Goal: Task Accomplishment & Management: Manage account settings

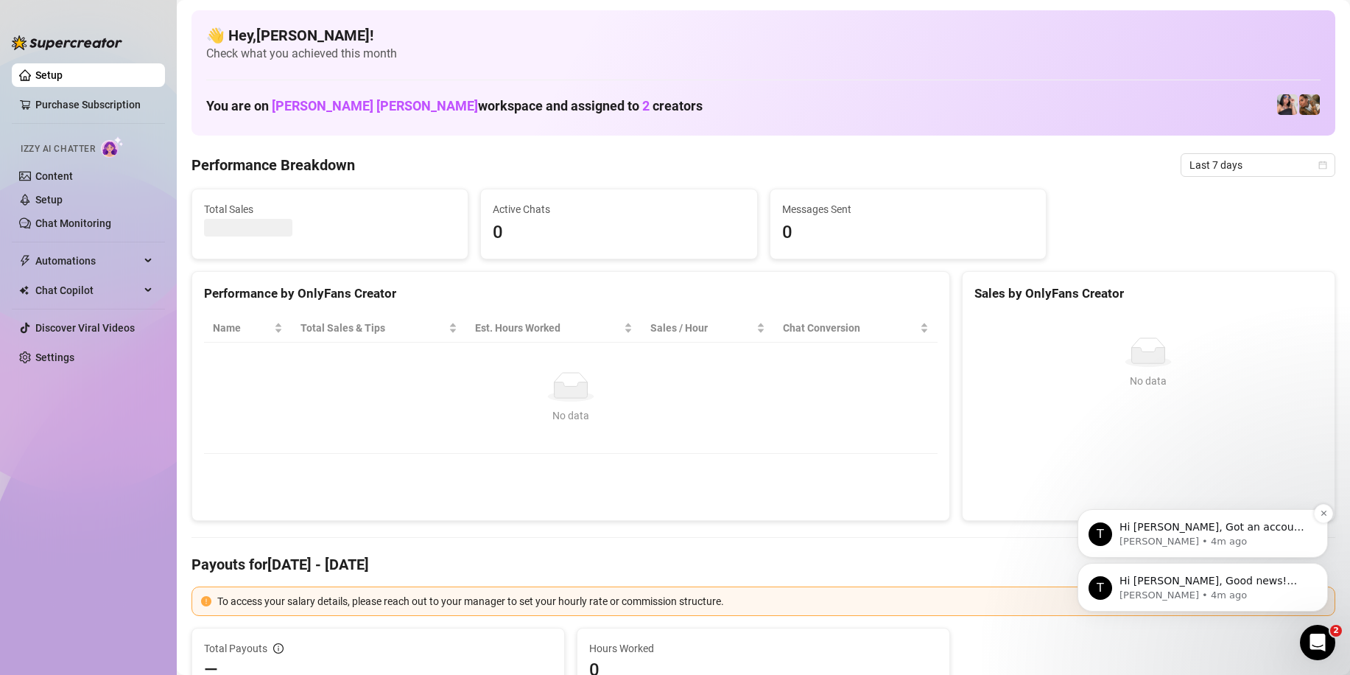
click at [1243, 546] on p "[PERSON_NAME] • 4m ago" at bounding box center [1214, 541] width 190 height 13
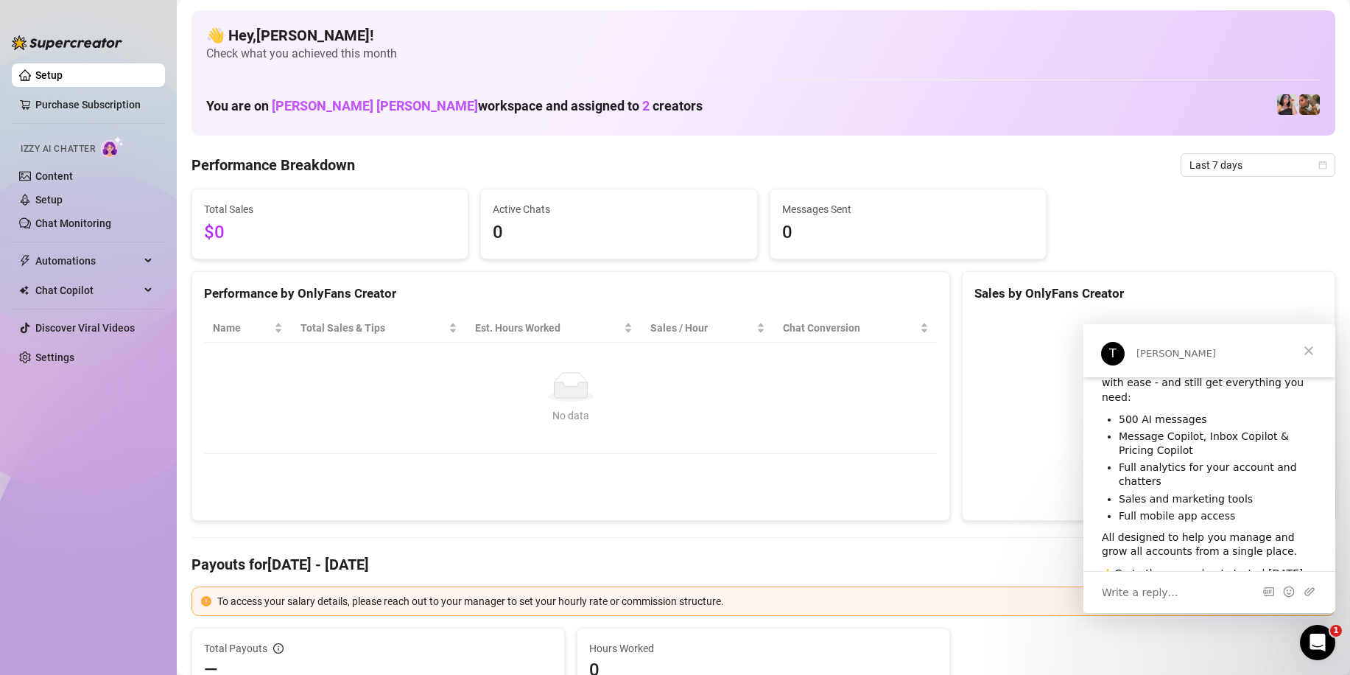
scroll to position [124, 0]
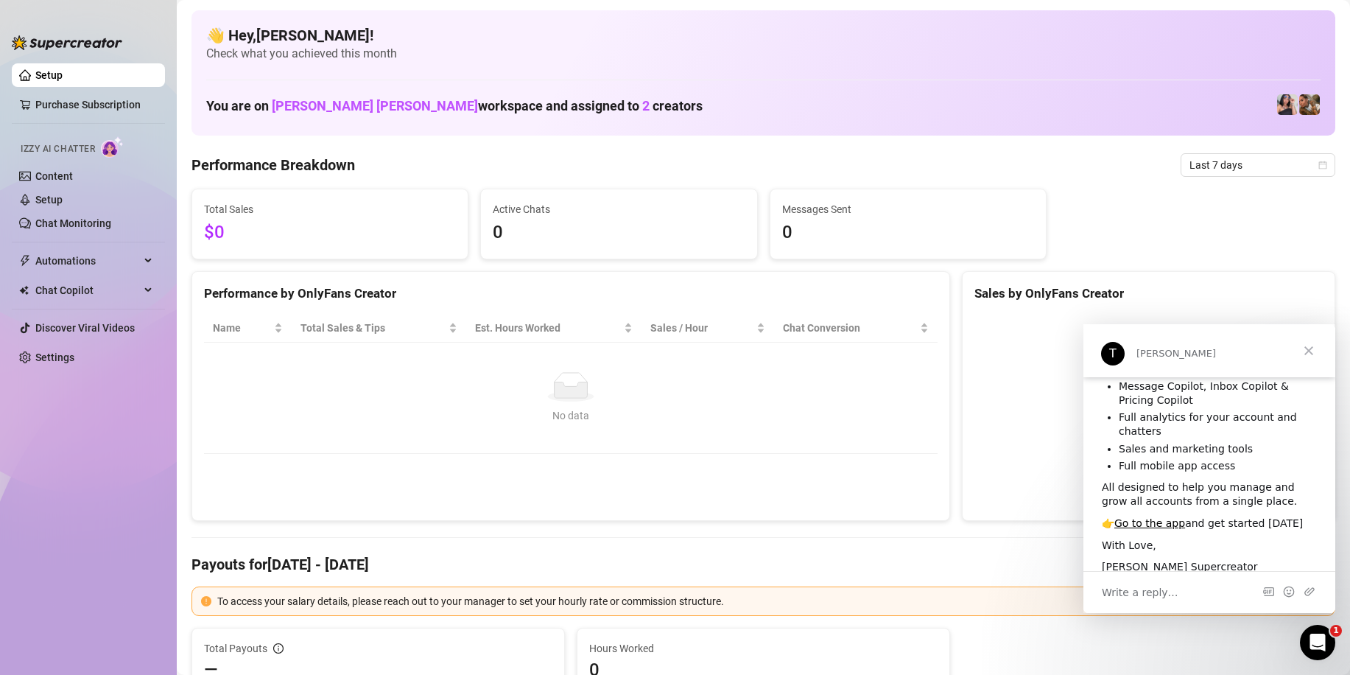
click at [1302, 353] on span "Close" at bounding box center [1308, 350] width 53 height 53
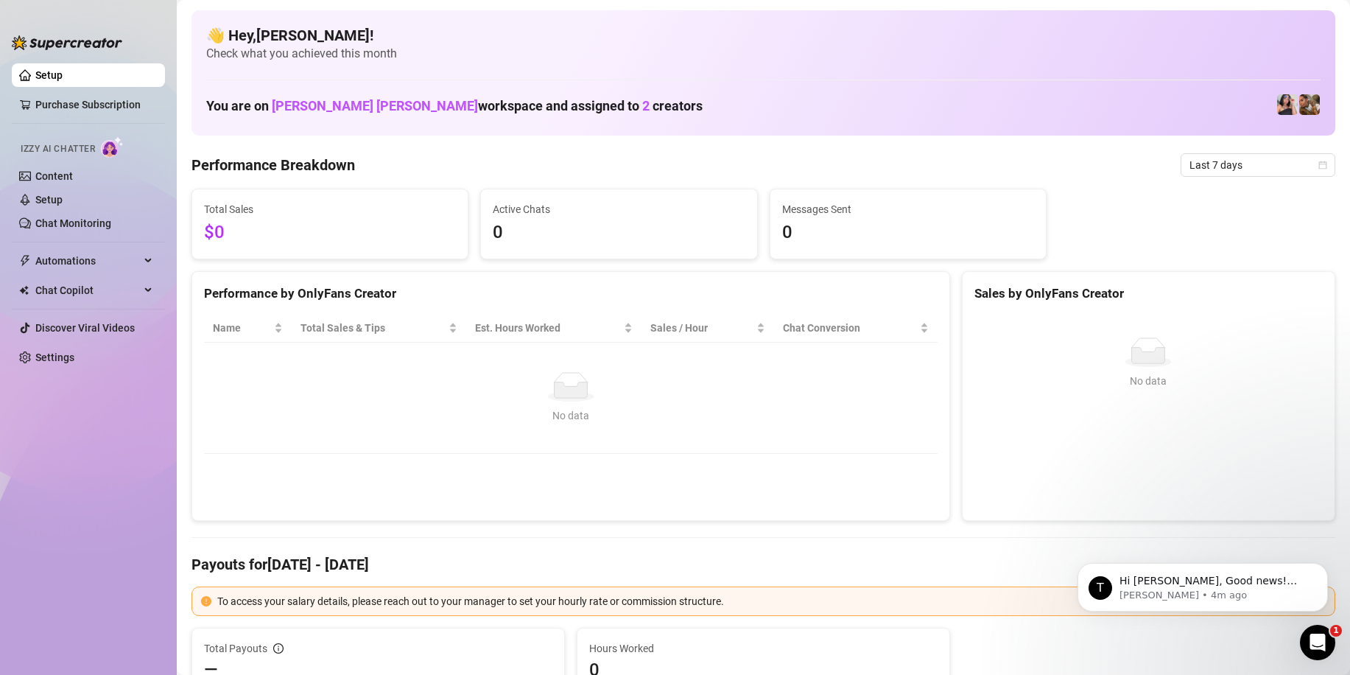
scroll to position [0, 0]
click at [48, 170] on link "Content" at bounding box center [54, 176] width 38 height 12
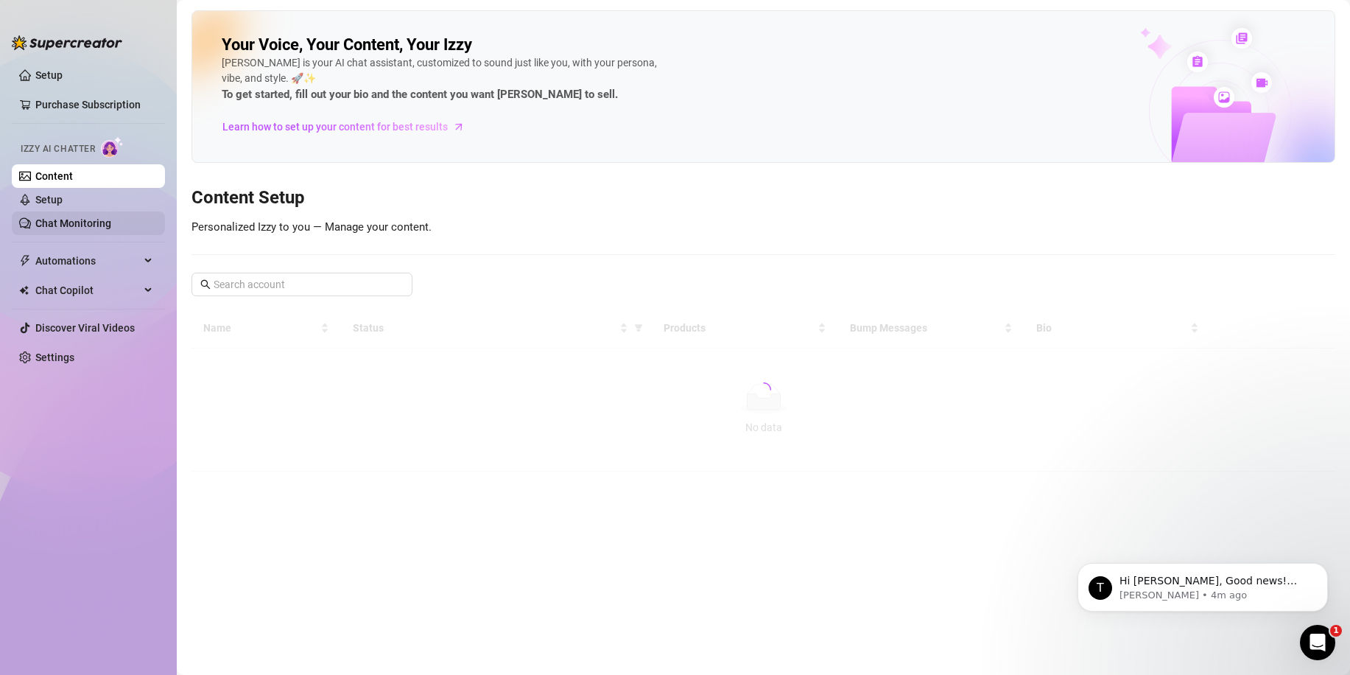
click at [96, 222] on link "Chat Monitoring" at bounding box center [73, 223] width 76 height 12
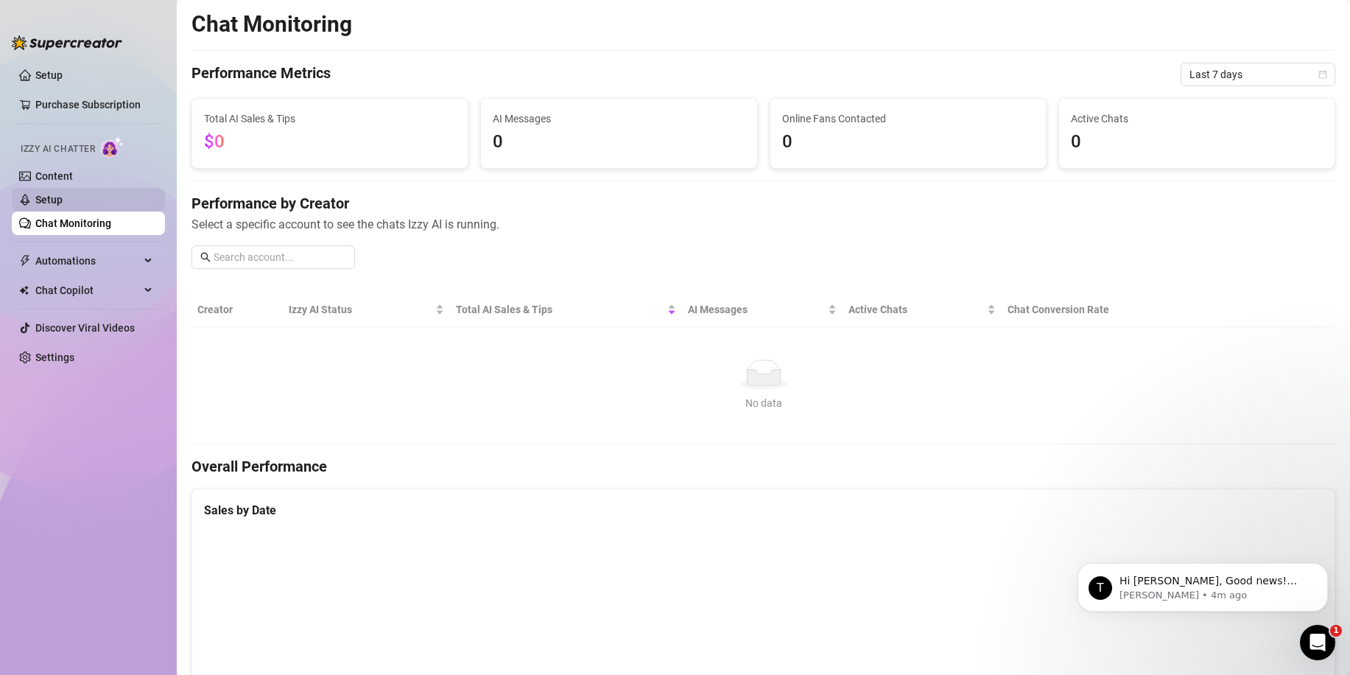
click at [63, 205] on link "Setup" at bounding box center [48, 200] width 27 height 12
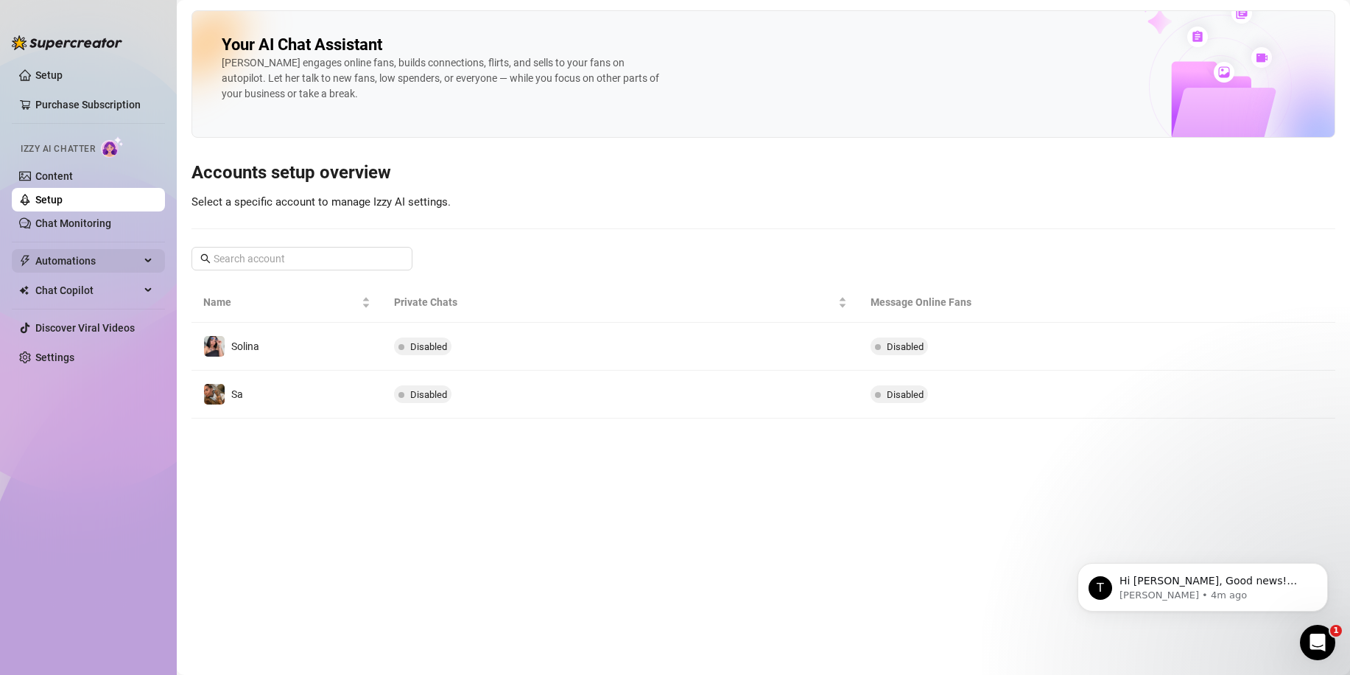
click at [77, 250] on span "Automations" at bounding box center [87, 261] width 105 height 24
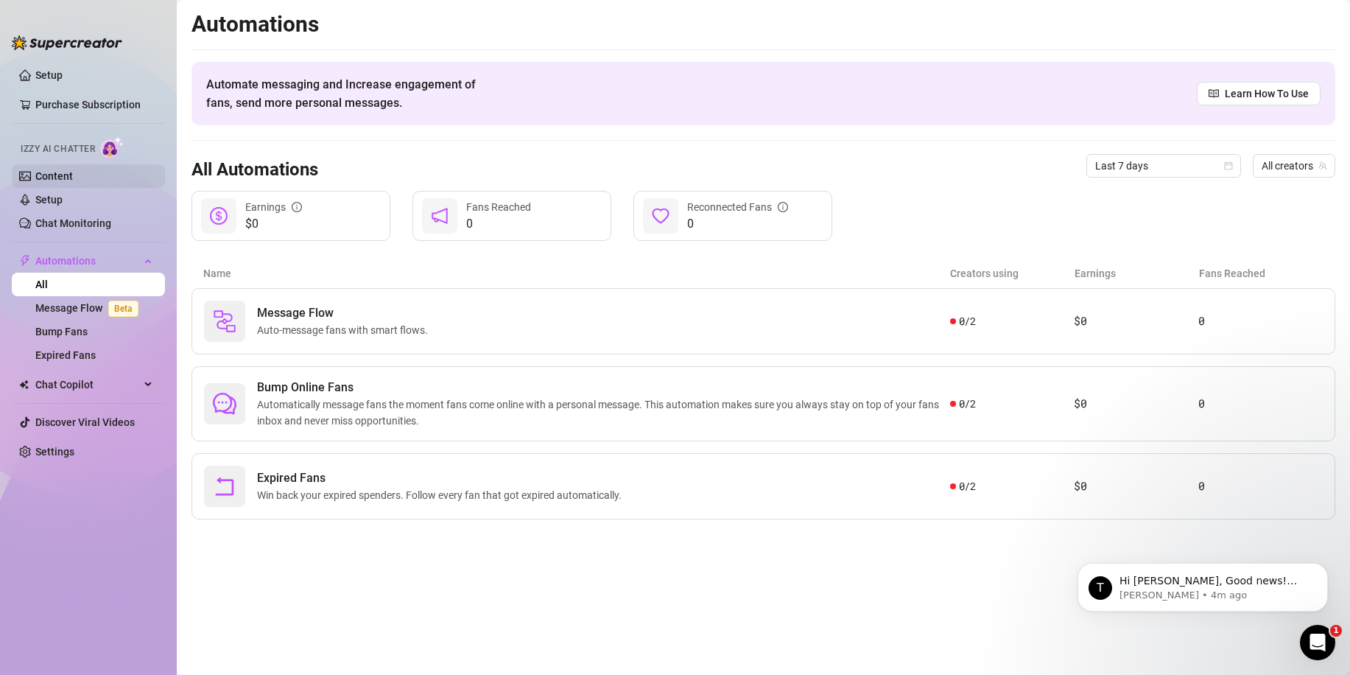
click at [73, 170] on link "Content" at bounding box center [54, 176] width 38 height 12
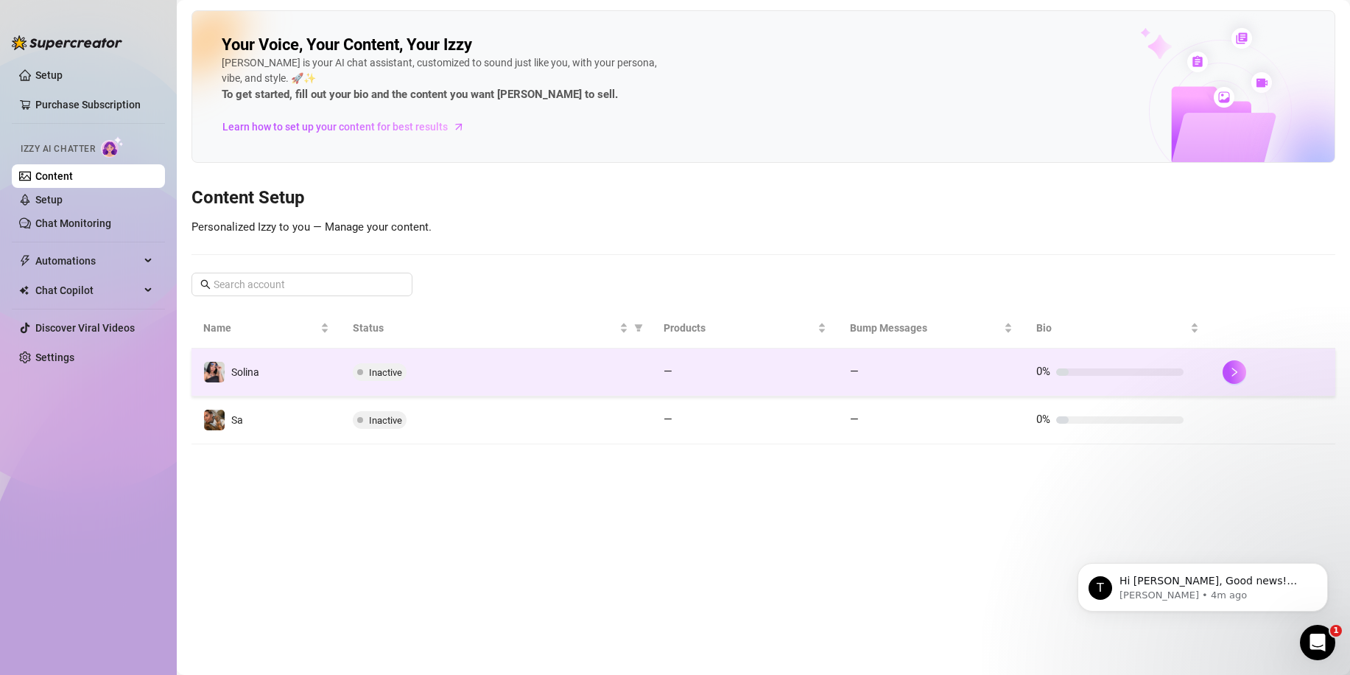
click at [310, 375] on td "Solina" at bounding box center [265, 372] width 149 height 48
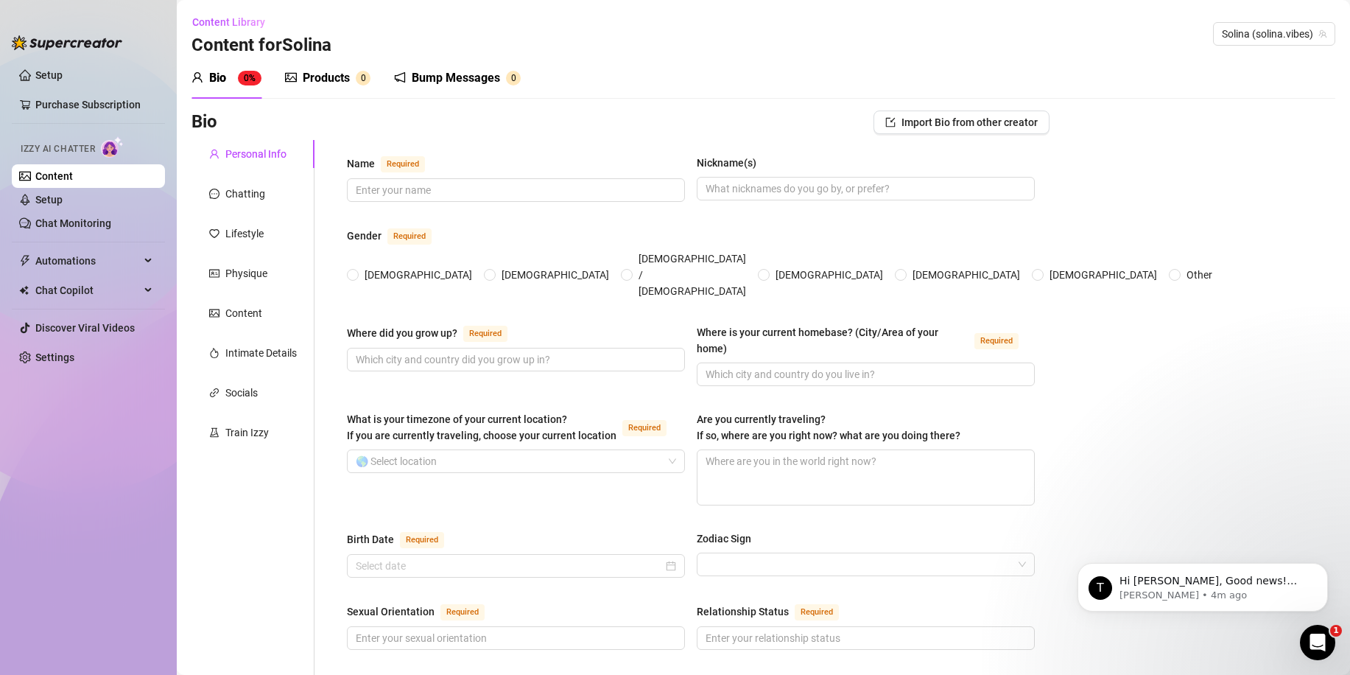
click at [73, 182] on link "Content" at bounding box center [54, 176] width 38 height 12
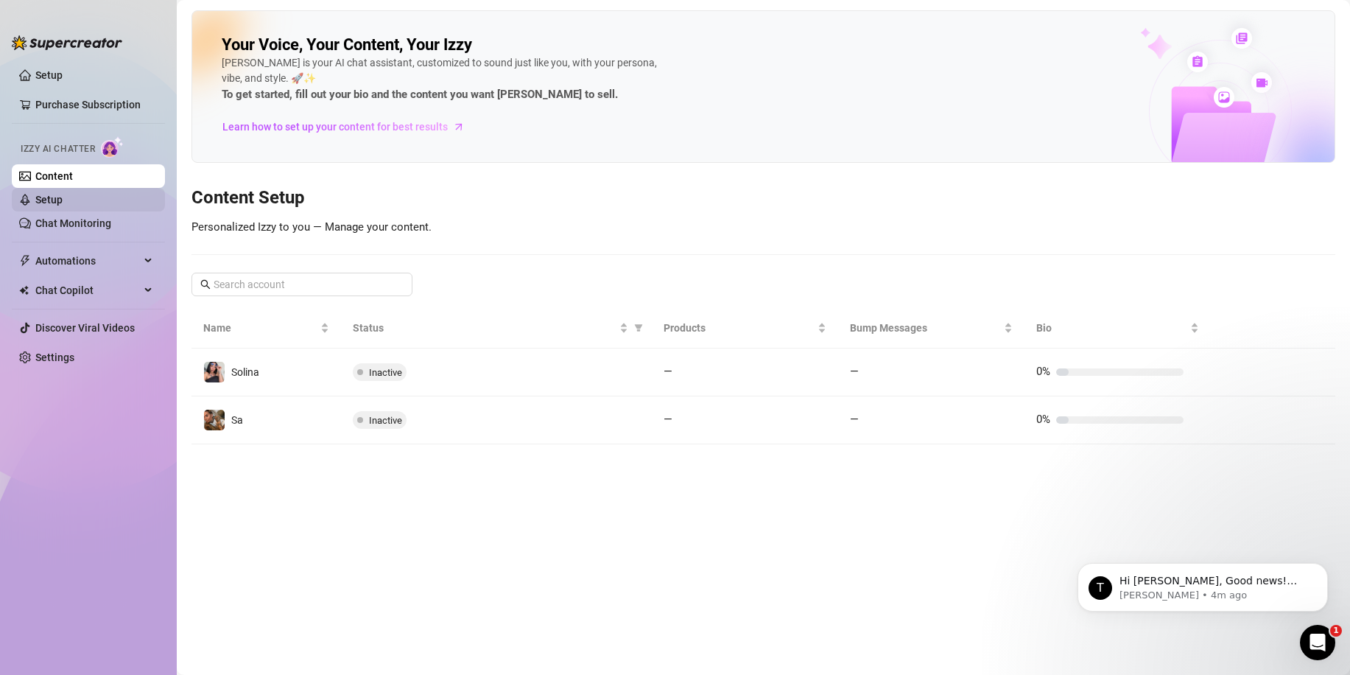
click at [63, 197] on link "Setup" at bounding box center [48, 200] width 27 height 12
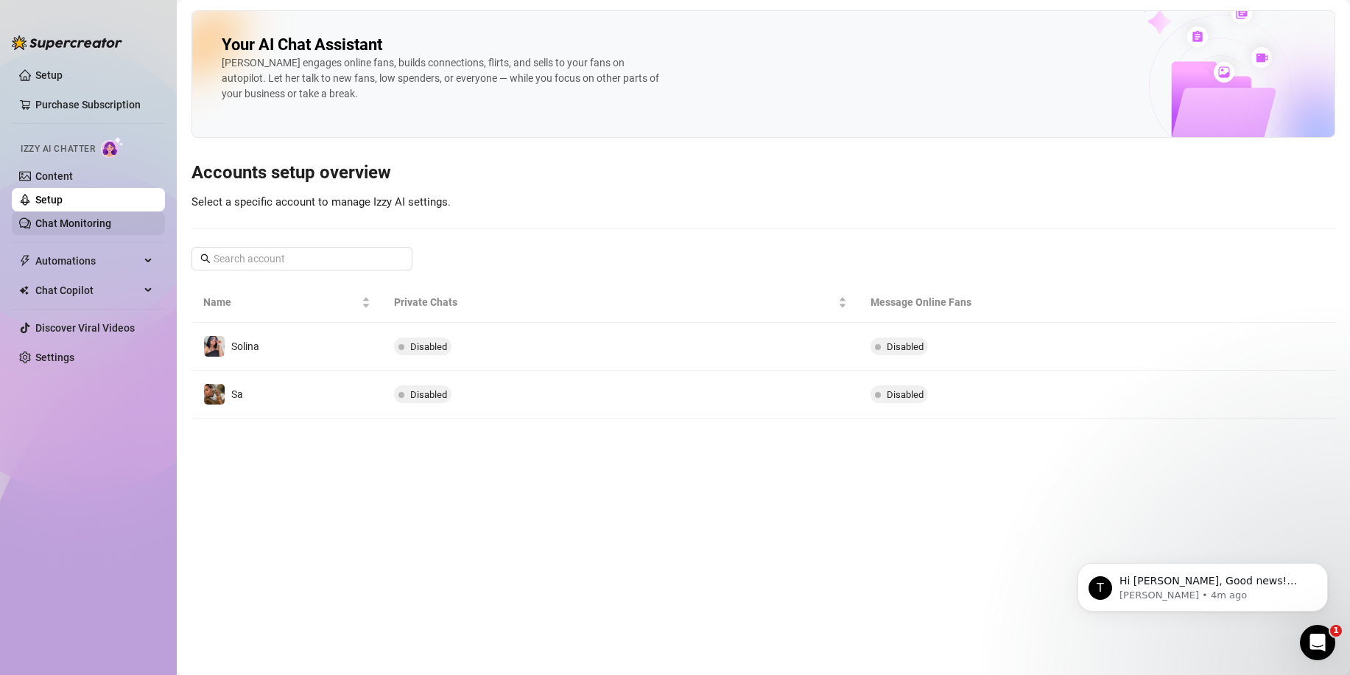
click at [65, 227] on link "Chat Monitoring" at bounding box center [73, 223] width 76 height 12
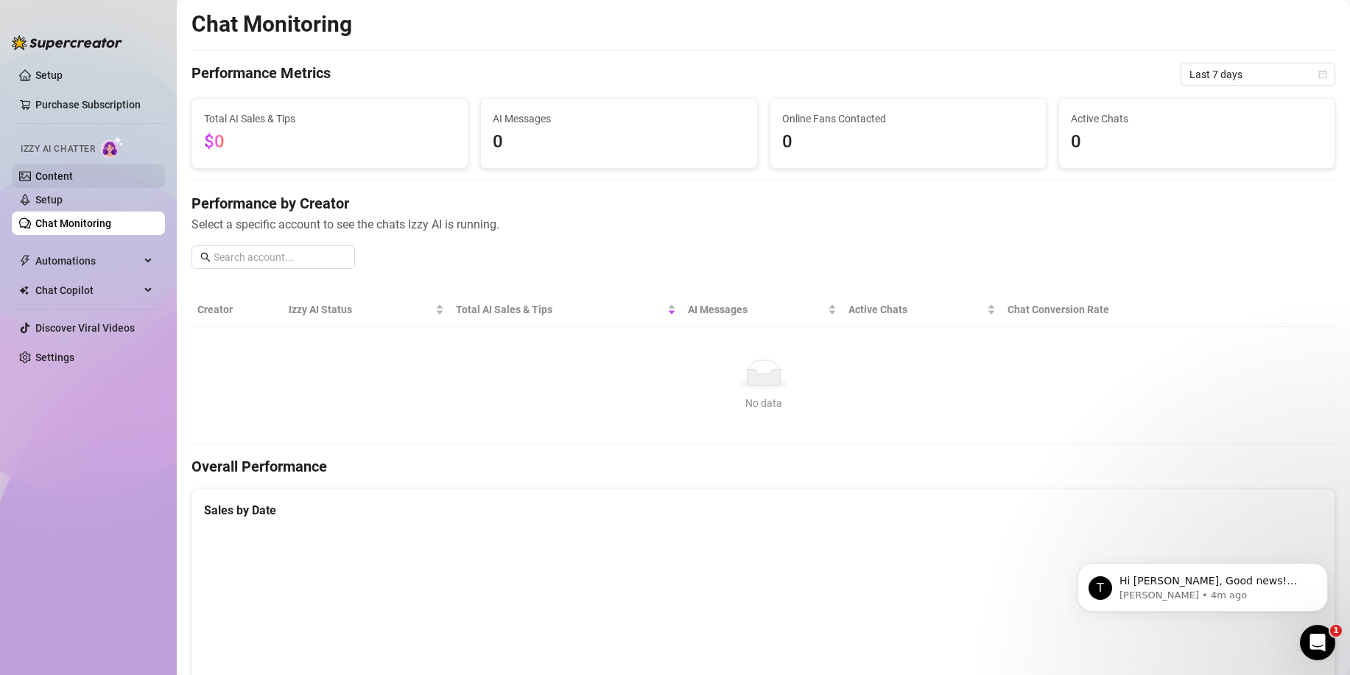
click at [73, 182] on link "Content" at bounding box center [54, 176] width 38 height 12
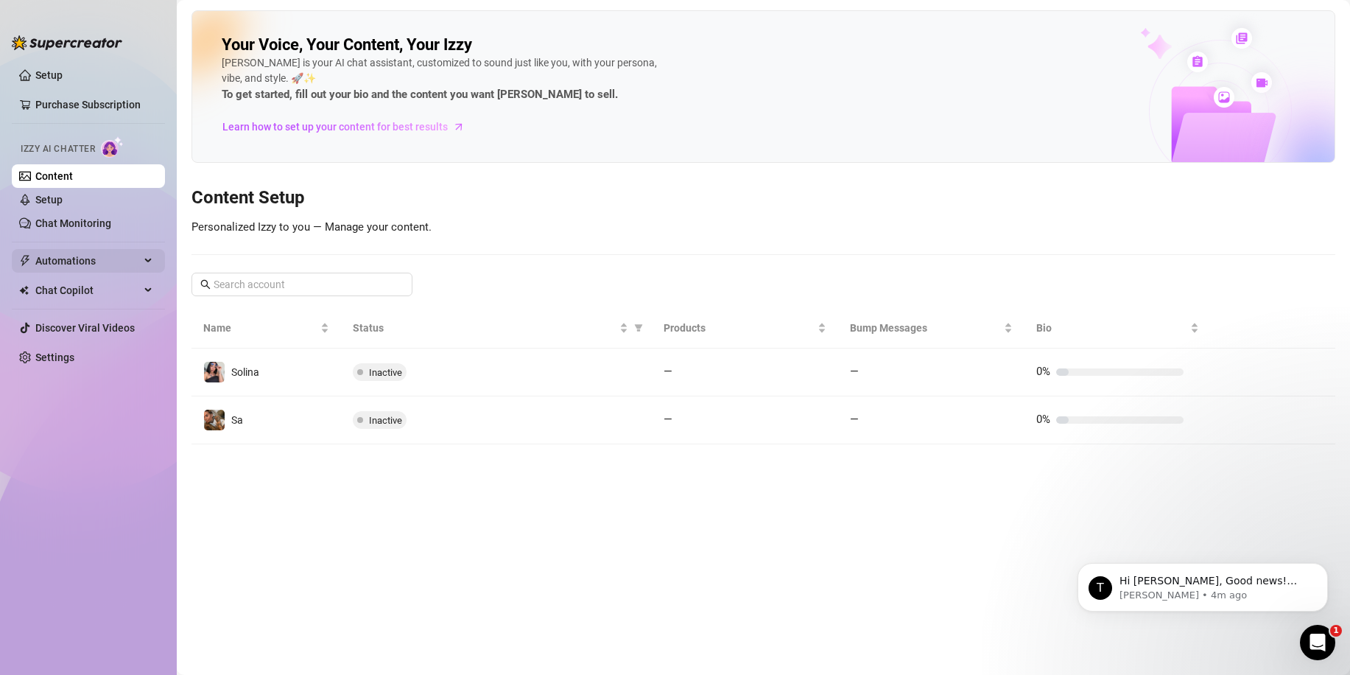
click at [62, 250] on span "Automations" at bounding box center [87, 261] width 105 height 24
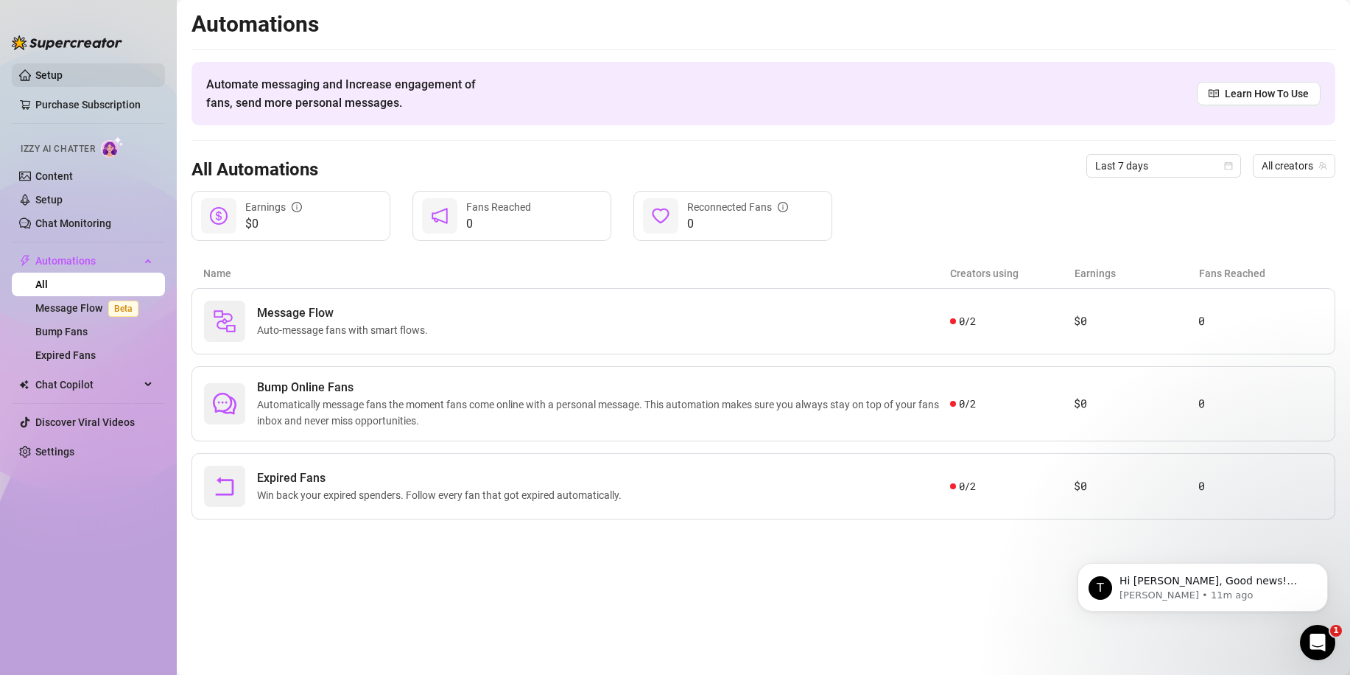
click at [40, 72] on link "Setup" at bounding box center [48, 75] width 27 height 12
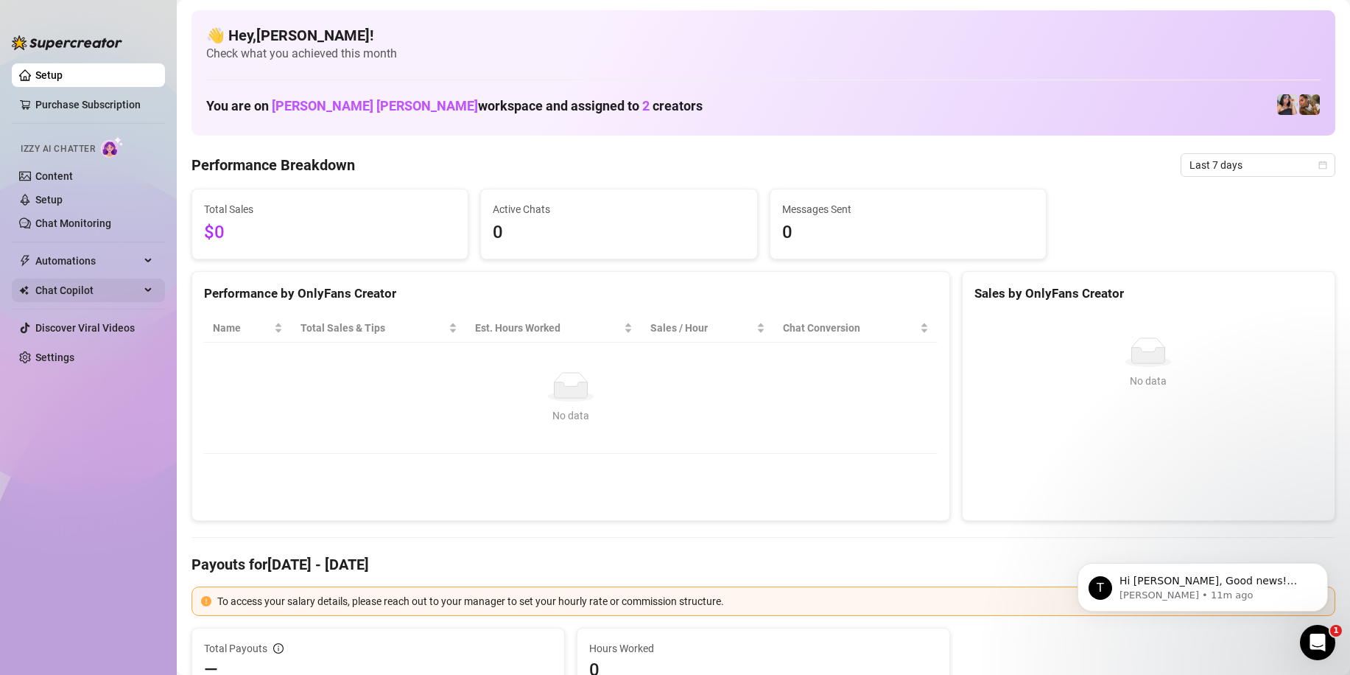
drag, startPoint x: 122, startPoint y: 278, endPoint x: 133, endPoint y: 279, distance: 11.1
click at [122, 279] on span "Chat Copilot" at bounding box center [87, 290] width 105 height 24
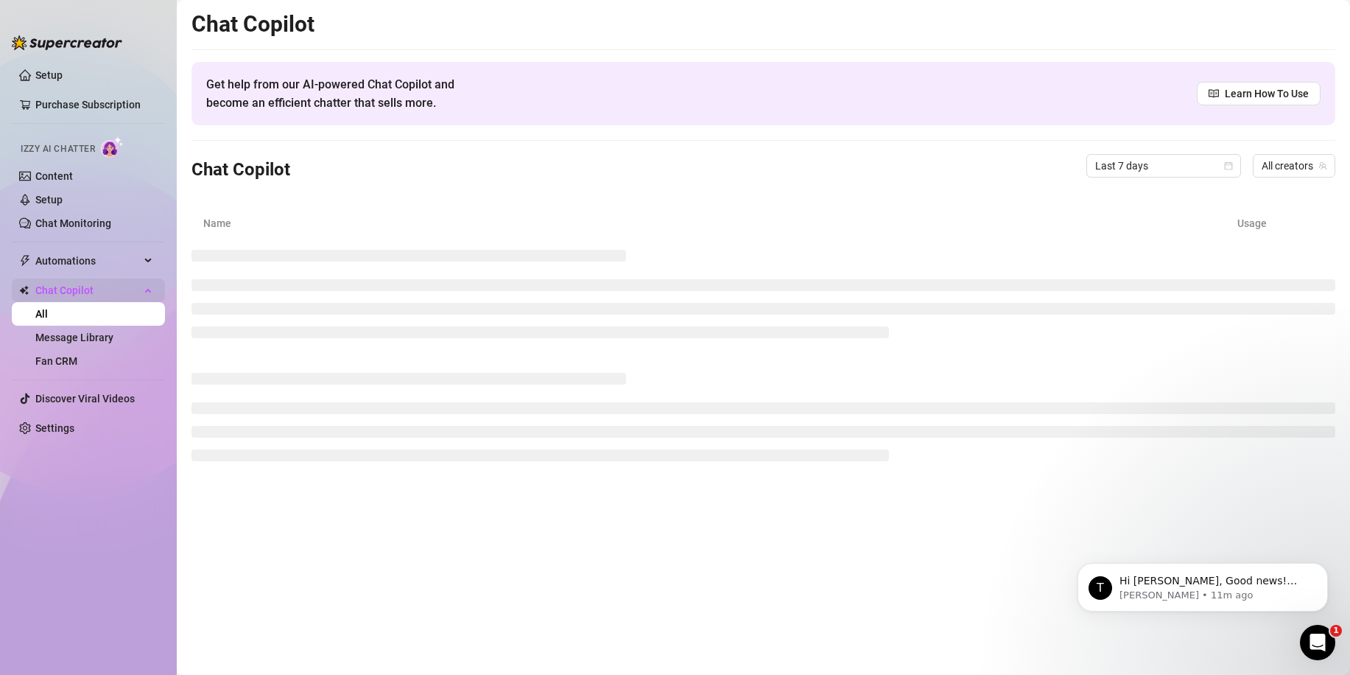
click at [125, 295] on span "Chat Copilot" at bounding box center [87, 290] width 105 height 24
click at [130, 246] on ul "Setup Purchase Subscription Izzy AI Chatter Content Setup Chat Monitoring Autom…" at bounding box center [88, 356] width 153 height 598
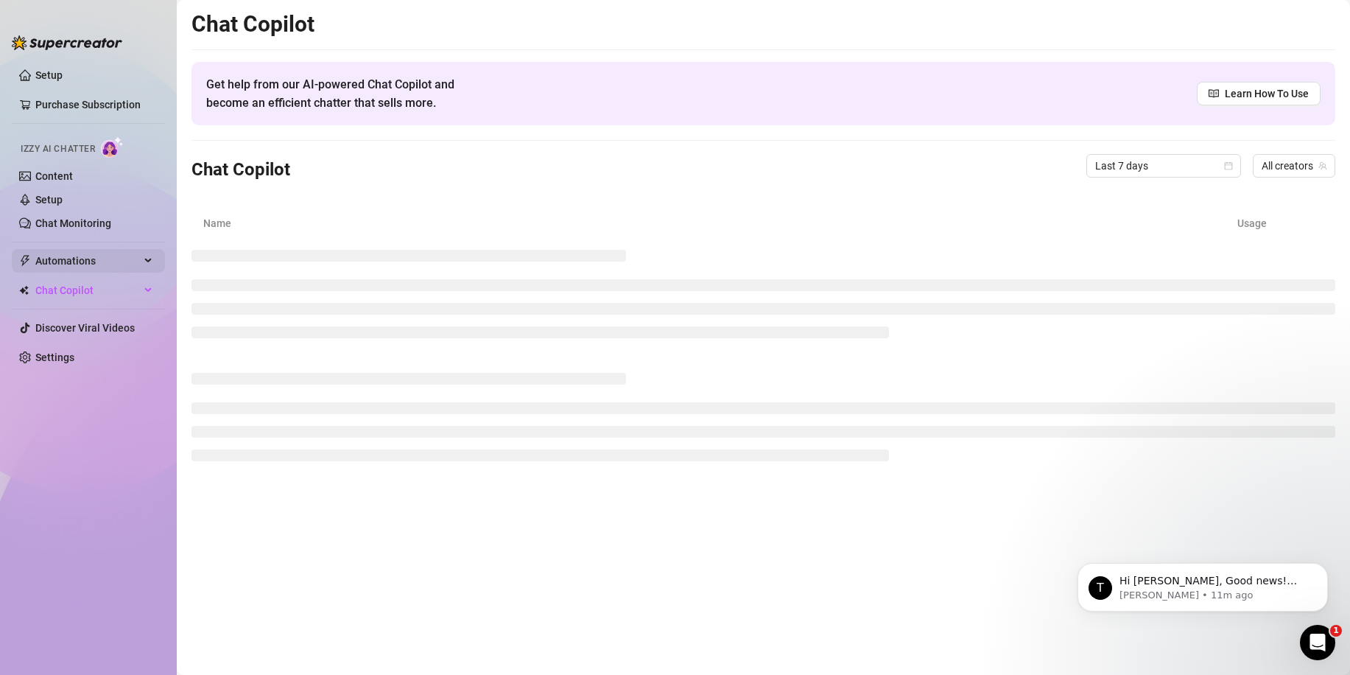
click at [130, 249] on span "Automations" at bounding box center [87, 261] width 105 height 24
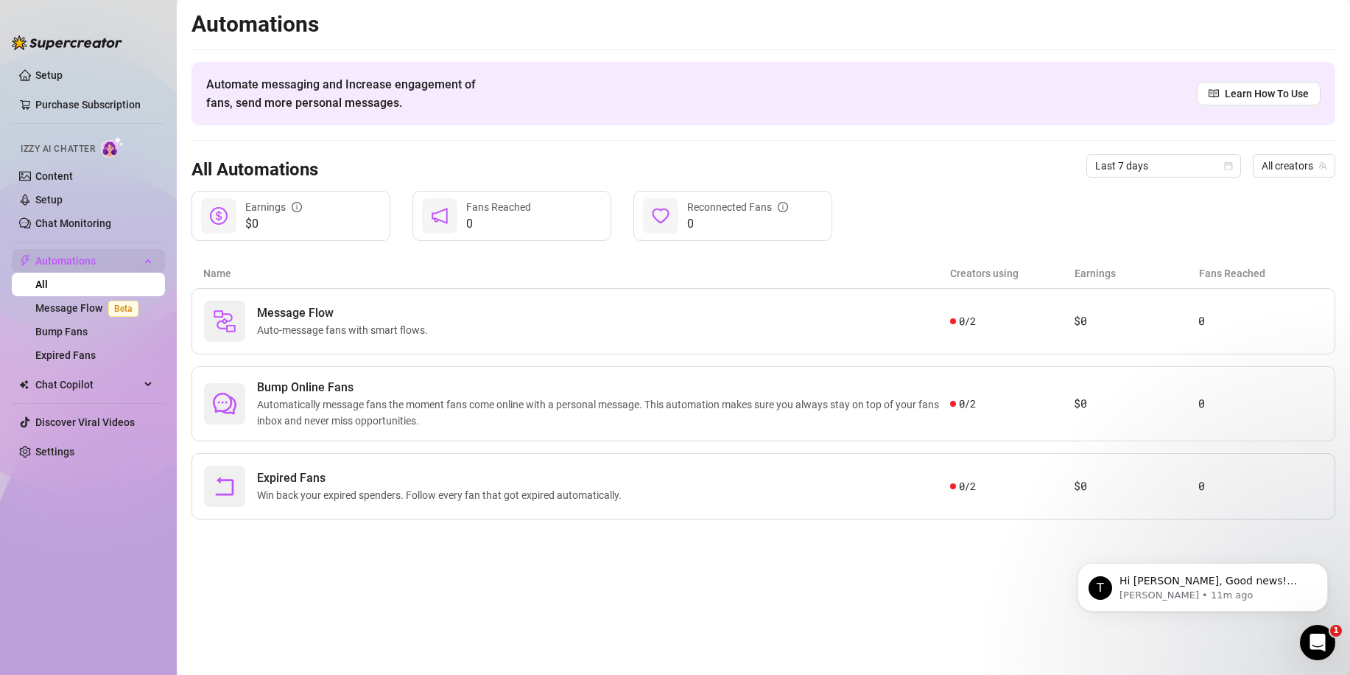
click at [128, 258] on span "Automations" at bounding box center [87, 261] width 105 height 24
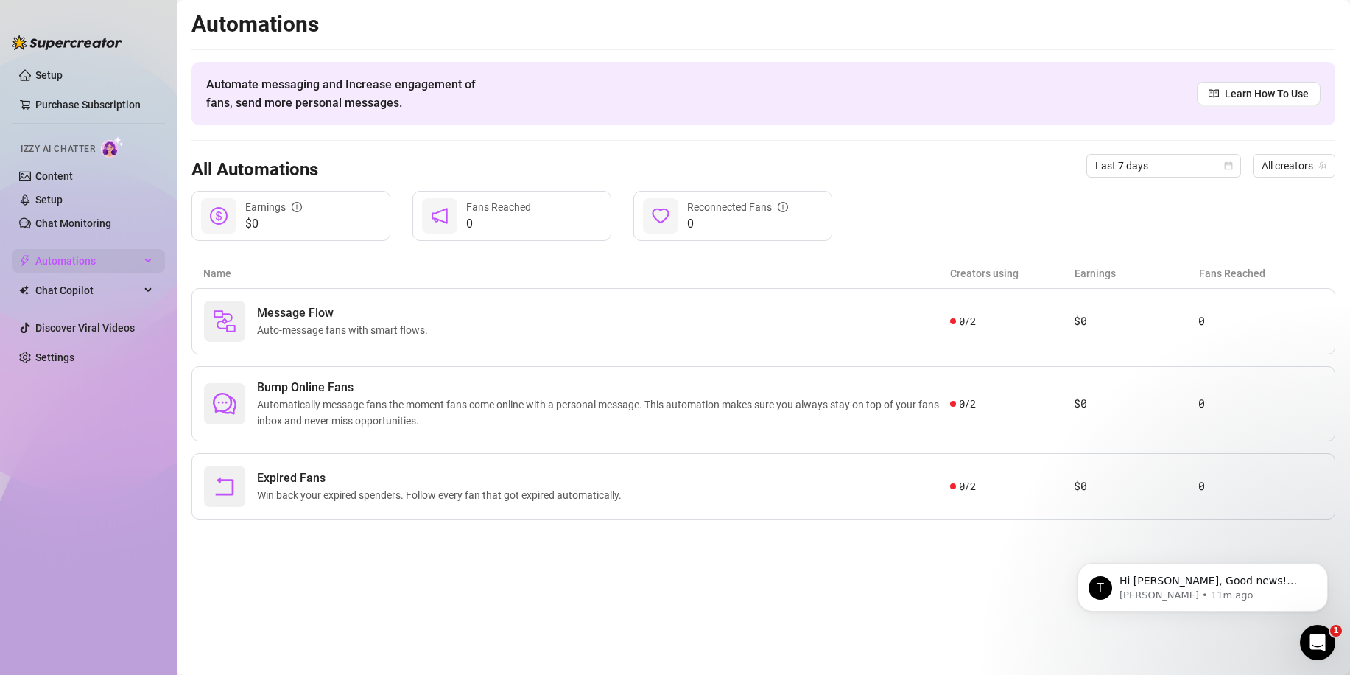
click at [128, 258] on span "Automations" at bounding box center [87, 261] width 105 height 24
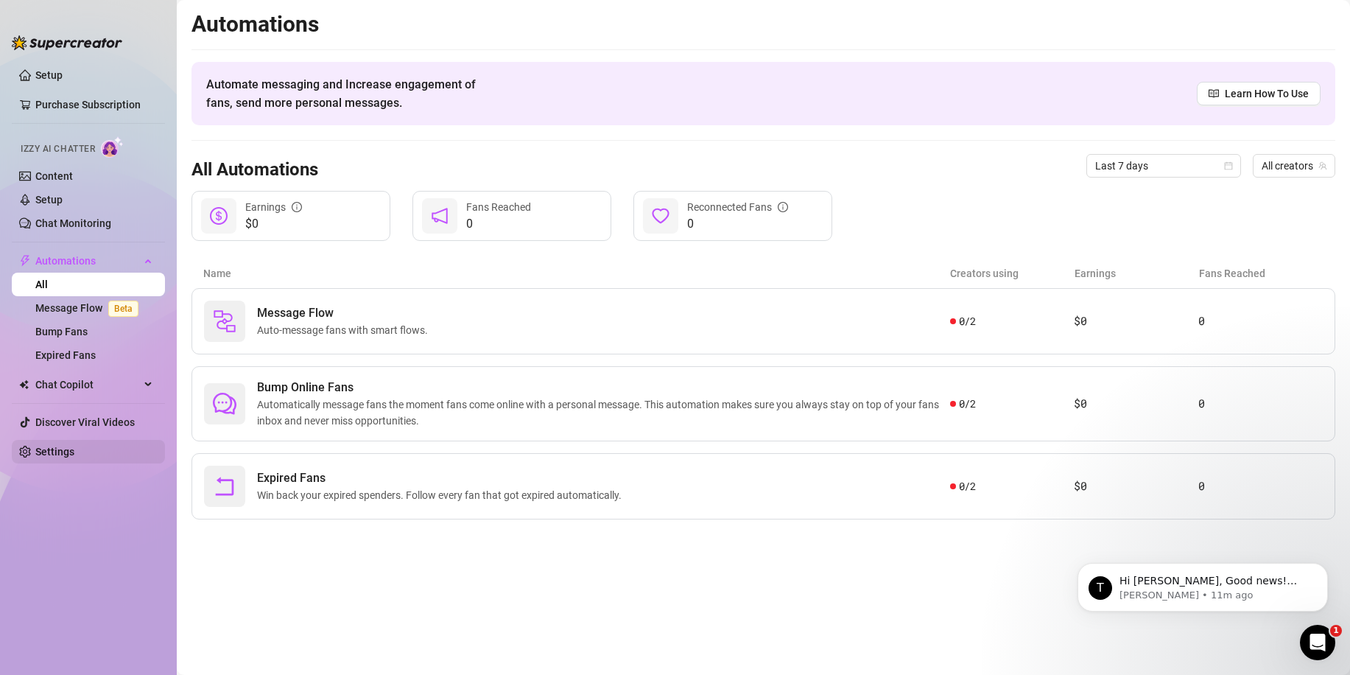
click at [74, 449] on link "Settings" at bounding box center [54, 452] width 39 height 12
